Goal: Check status: Check status

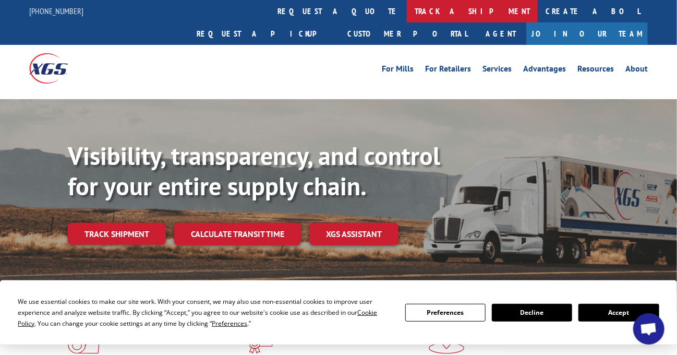
click at [407, 10] on link "track a shipment" at bounding box center [472, 11] width 131 height 22
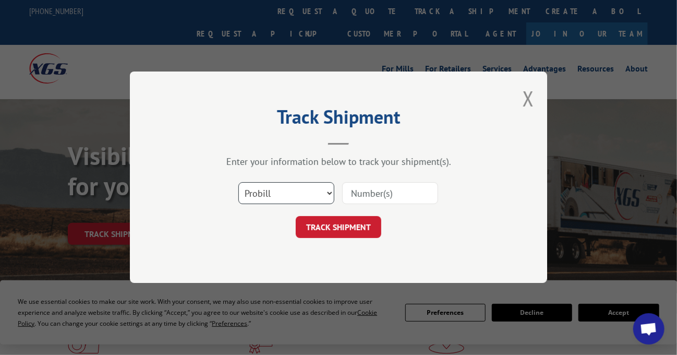
click at [251, 200] on select "Select category... Probill BOL PO" at bounding box center [287, 194] width 96 height 22
select select "po"
click at [239, 183] on select "Select category... Probill BOL PO" at bounding box center [287, 194] width 96 height 22
click at [361, 191] on input at bounding box center [390, 194] width 96 height 22
paste input "28539151"
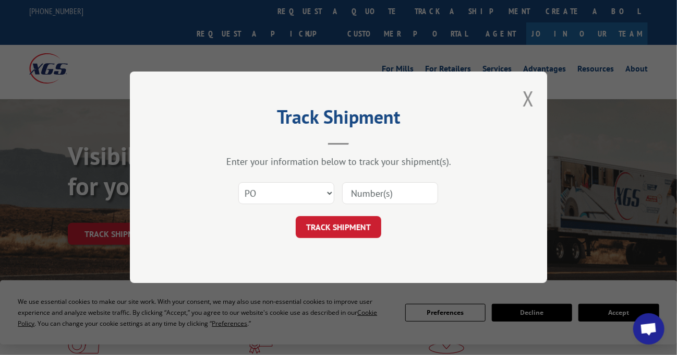
type input "28539151"
click button "TRACK SHIPMENT" at bounding box center [339, 228] width 86 height 22
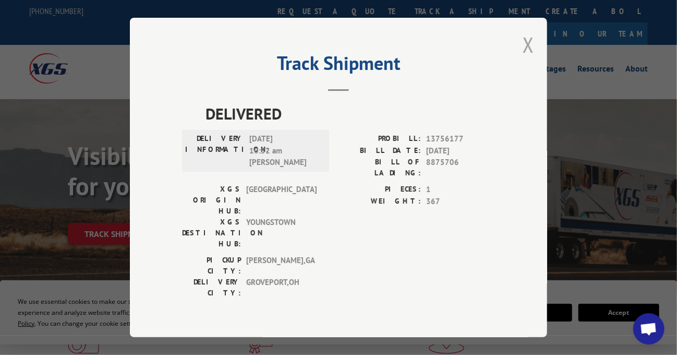
click at [528, 51] on button "Close modal" at bounding box center [528, 45] width 11 height 28
